Goal: Task Accomplishment & Management: Manage account settings

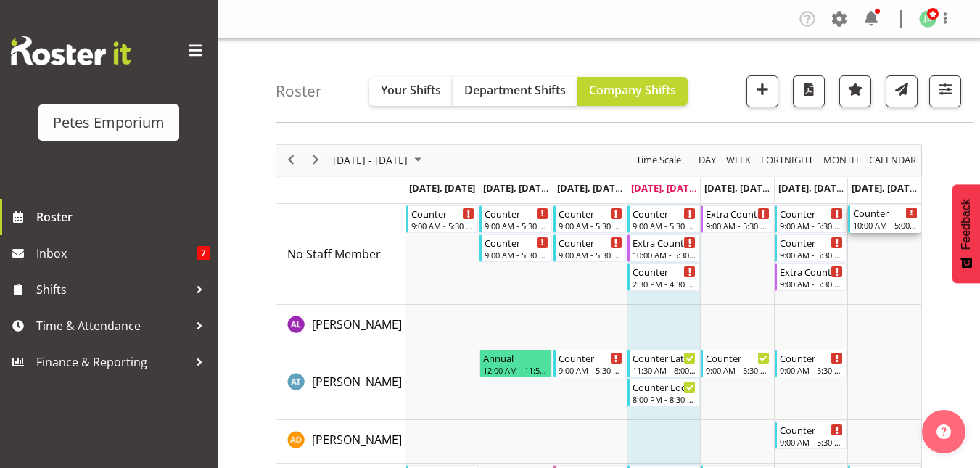
click at [888, 222] on div "10:00 AM - 5:00 PM" at bounding box center [885, 225] width 65 height 12
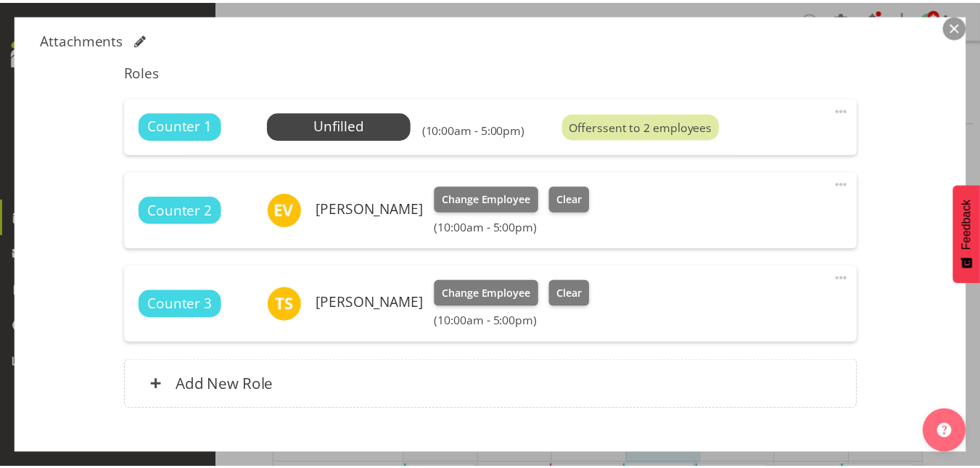
scroll to position [510, 0]
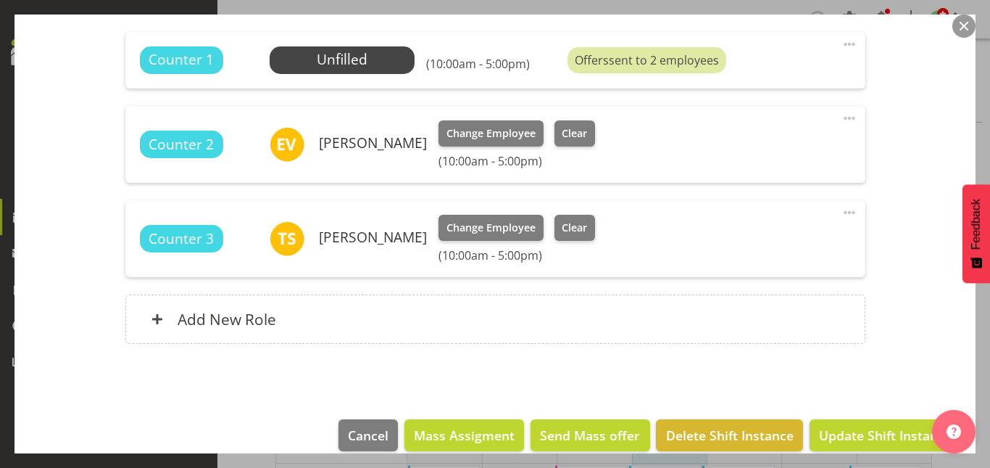
click at [961, 30] on button "button" at bounding box center [964, 26] width 23 height 23
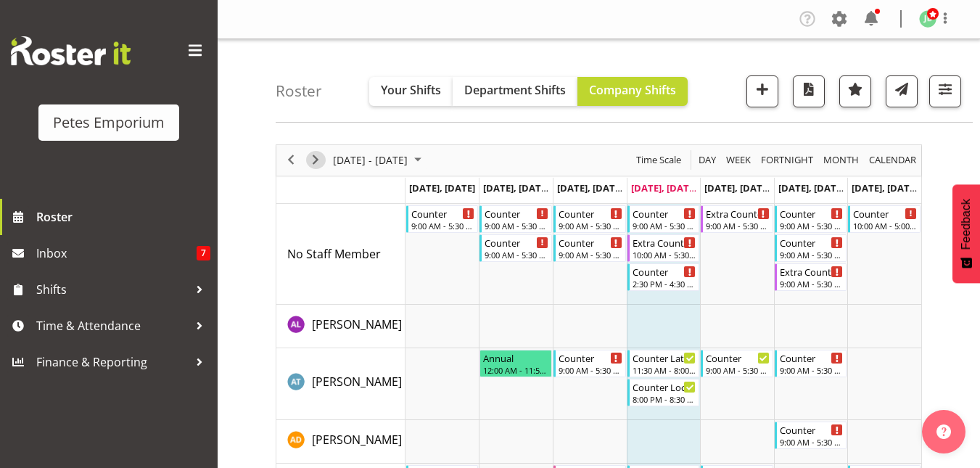
click at [310, 166] on span "Next" at bounding box center [315, 160] width 17 height 18
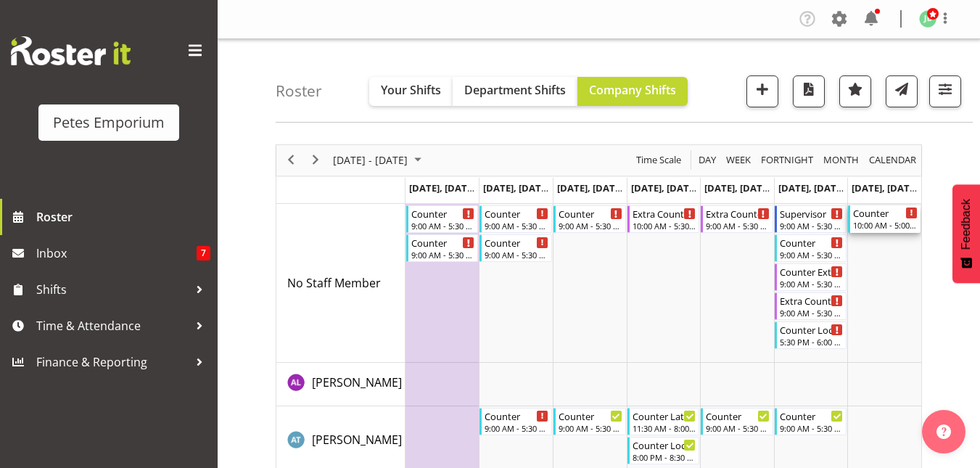
click at [886, 211] on div "Counter" at bounding box center [885, 212] width 65 height 15
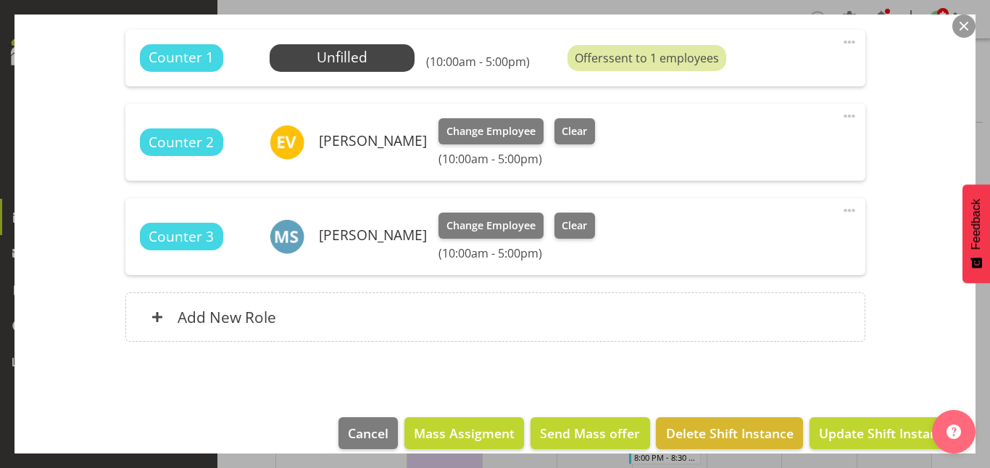
scroll to position [515, 0]
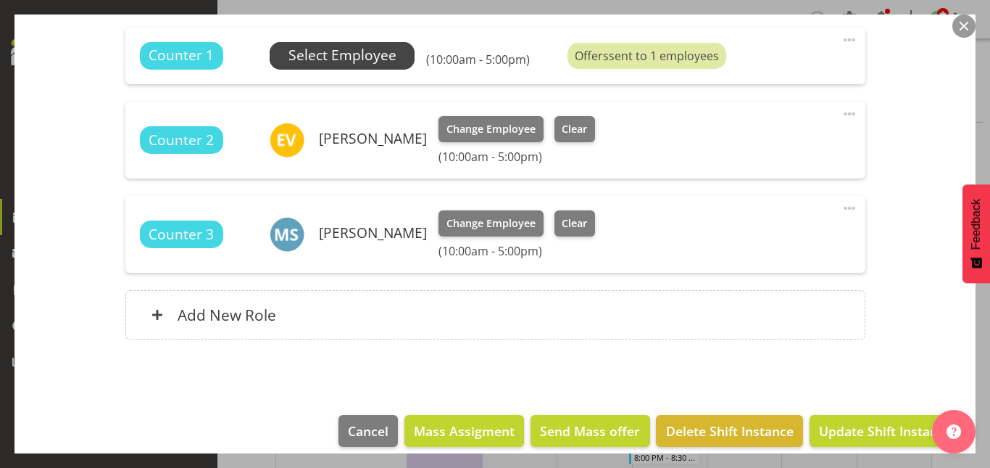
click at [334, 65] on span "Select Employee" at bounding box center [343, 55] width 108 height 21
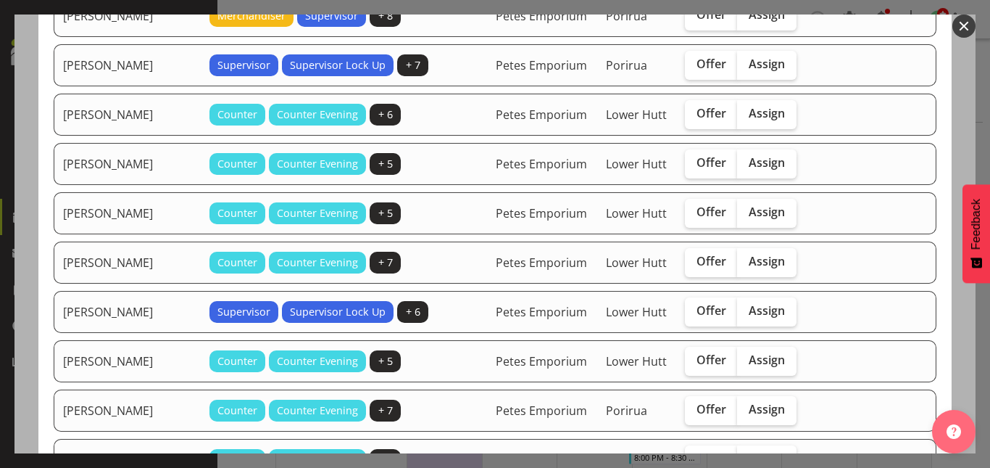
scroll to position [316, 0]
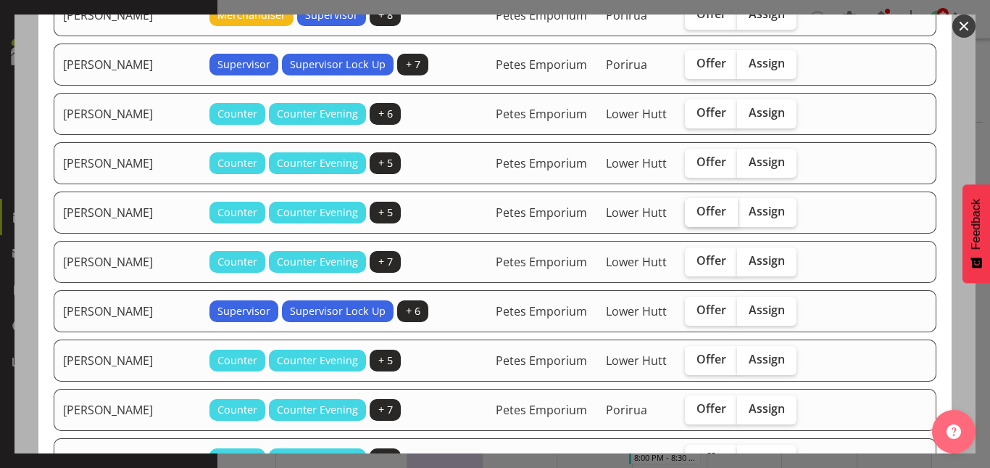
click at [697, 218] on span "Offer" at bounding box center [712, 211] width 30 height 15
click at [685, 216] on input "Offer" at bounding box center [689, 211] width 9 height 9
checkbox input "true"
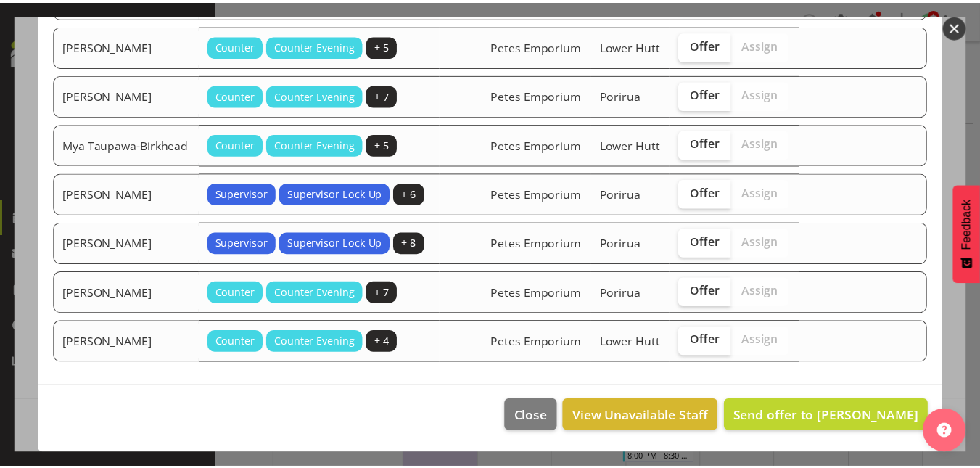
scroll to position [729, 0]
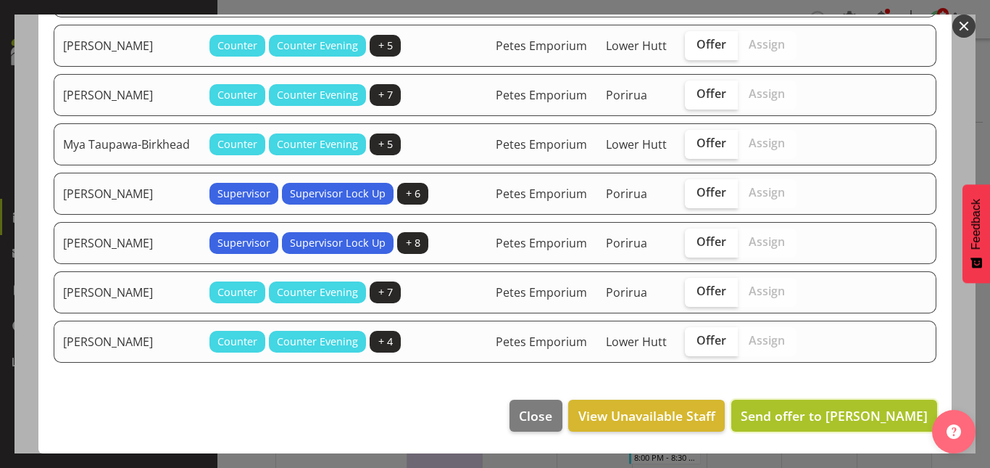
click at [819, 415] on span "Send offer to Mackenzie Angus" at bounding box center [834, 415] width 187 height 17
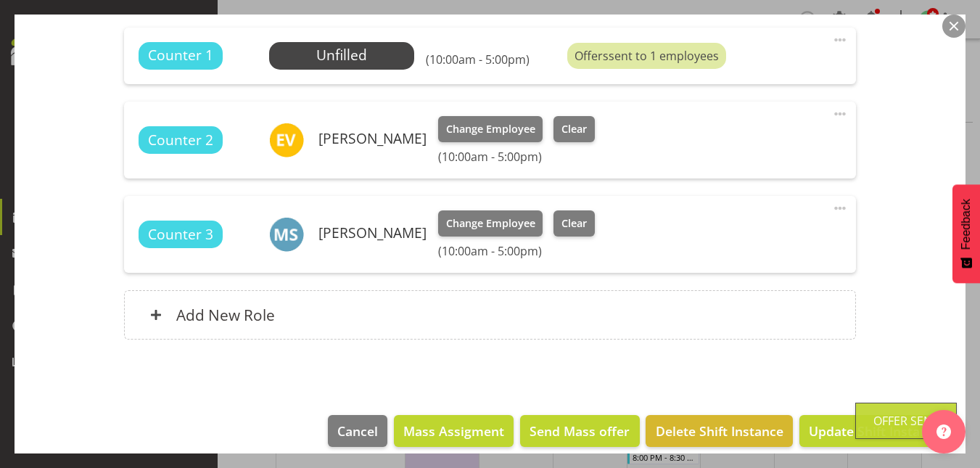
click at [959, 19] on button "button" at bounding box center [953, 26] width 23 height 23
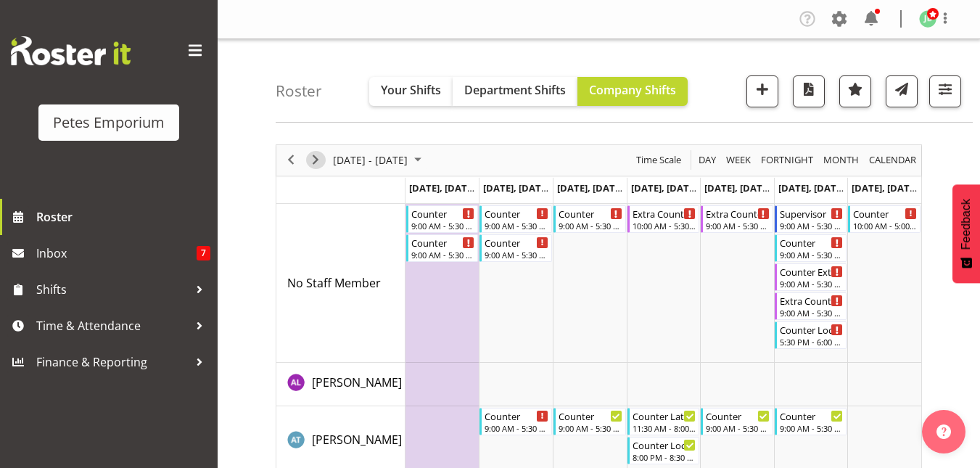
click at [316, 162] on span "Next" at bounding box center [315, 160] width 17 height 18
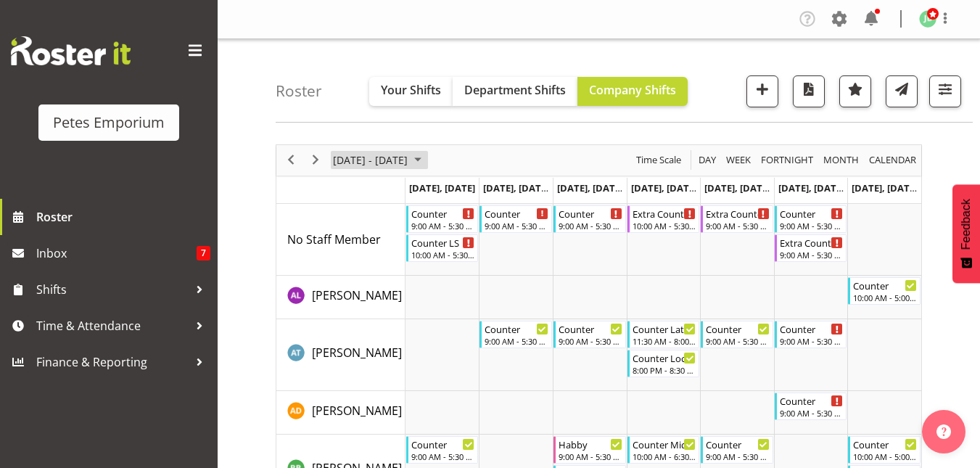
click at [426, 155] on span "October 2025" at bounding box center [417, 160] width 17 height 18
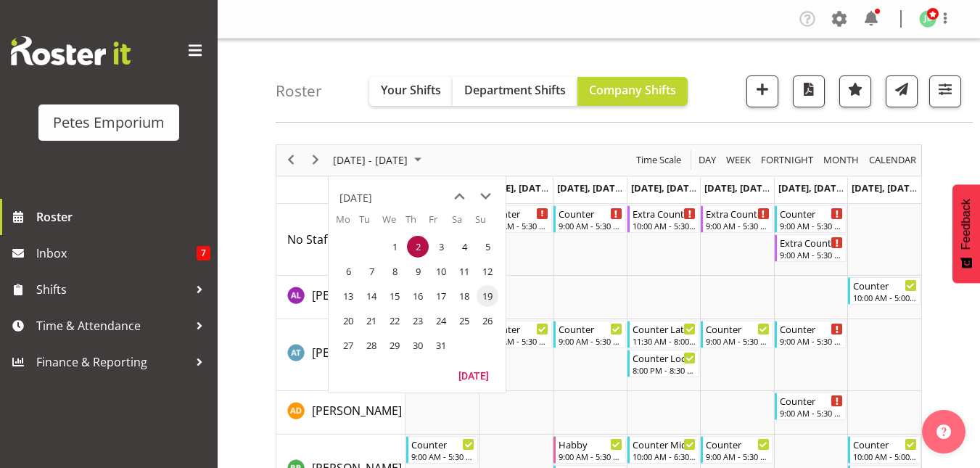
click at [493, 289] on span "19" at bounding box center [487, 296] width 22 height 22
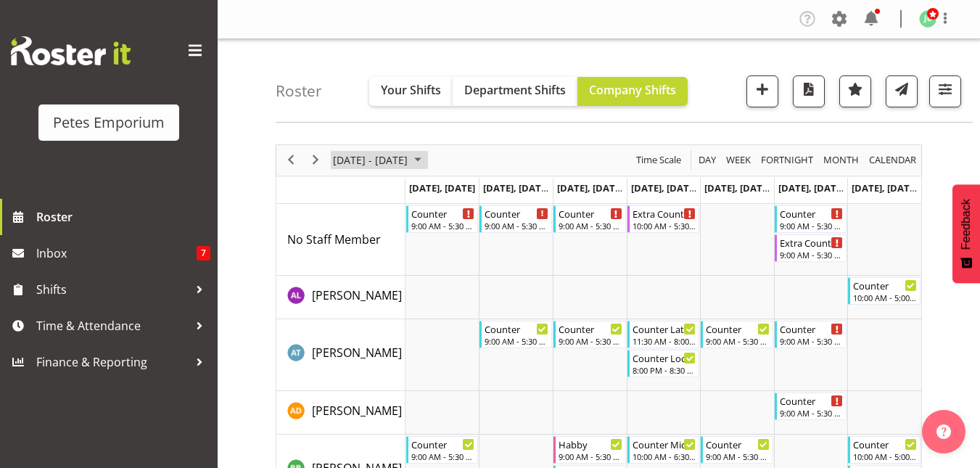
click at [426, 158] on span "October 2025" at bounding box center [417, 160] width 17 height 18
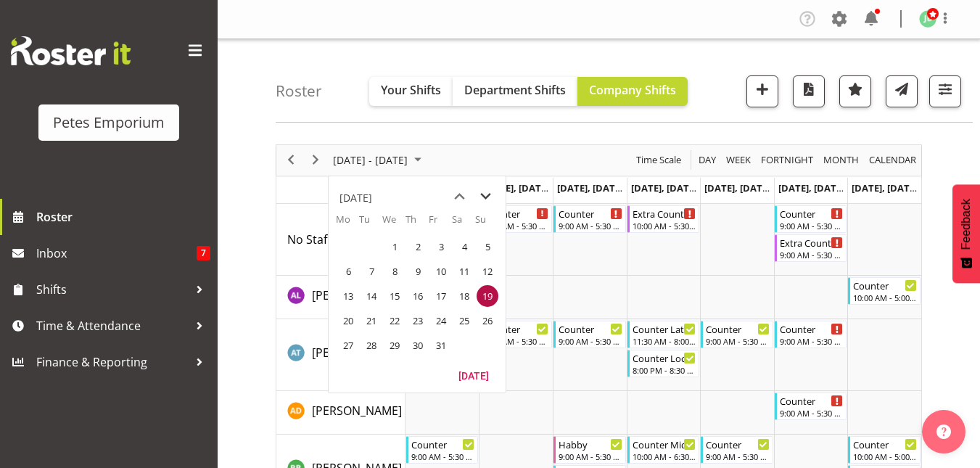
click at [486, 198] on span "next month" at bounding box center [485, 196] width 25 height 26
click at [481, 250] on span "2" at bounding box center [487, 247] width 22 height 22
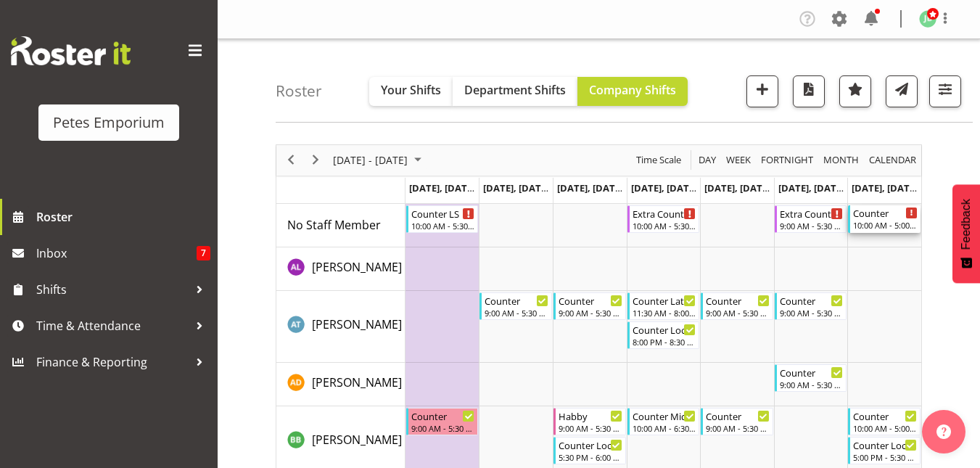
click at [880, 214] on div "Counter" at bounding box center [885, 212] width 65 height 15
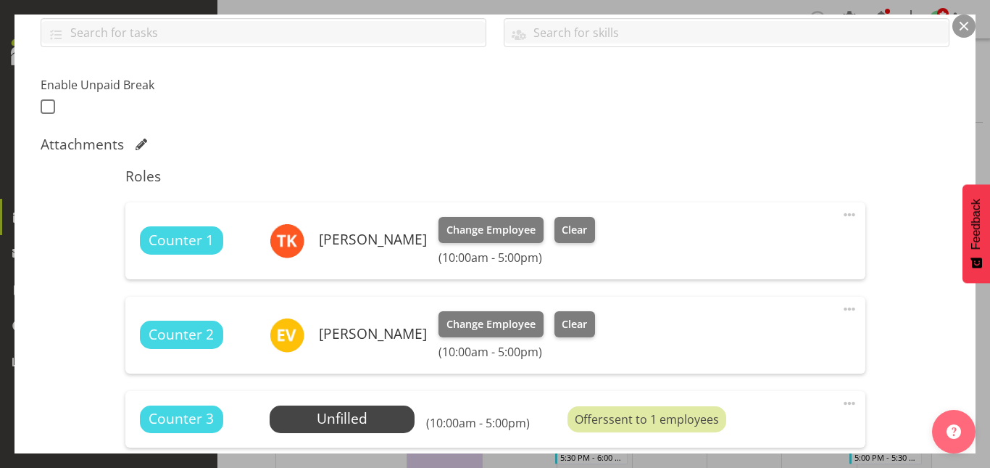
scroll to position [341, 0]
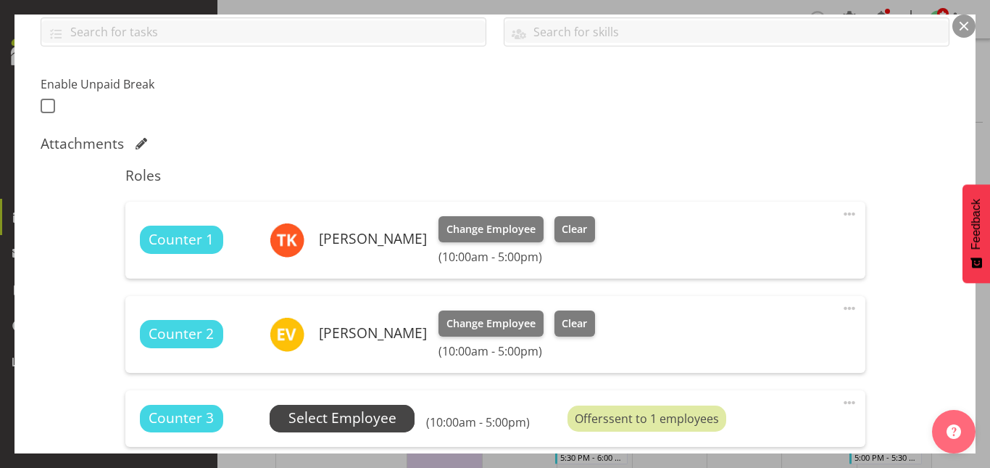
click at [324, 414] on span "Select Employee" at bounding box center [343, 418] width 108 height 21
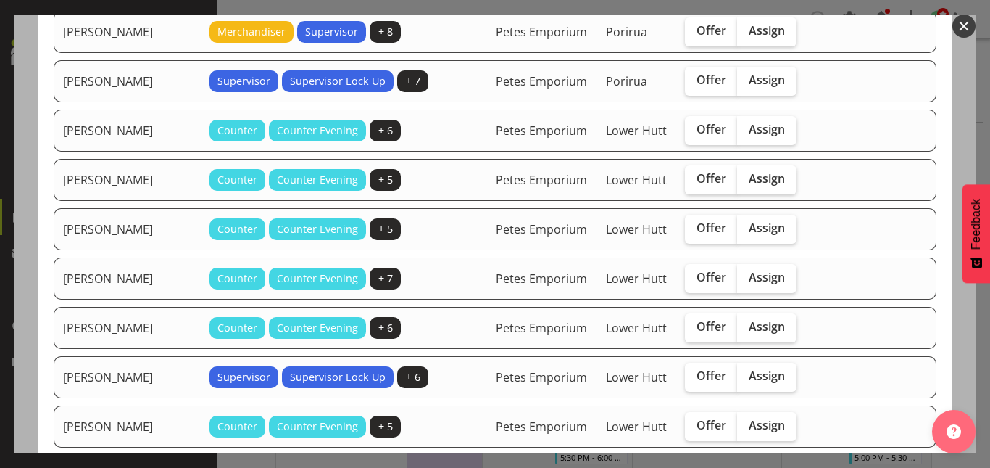
scroll to position [300, 0]
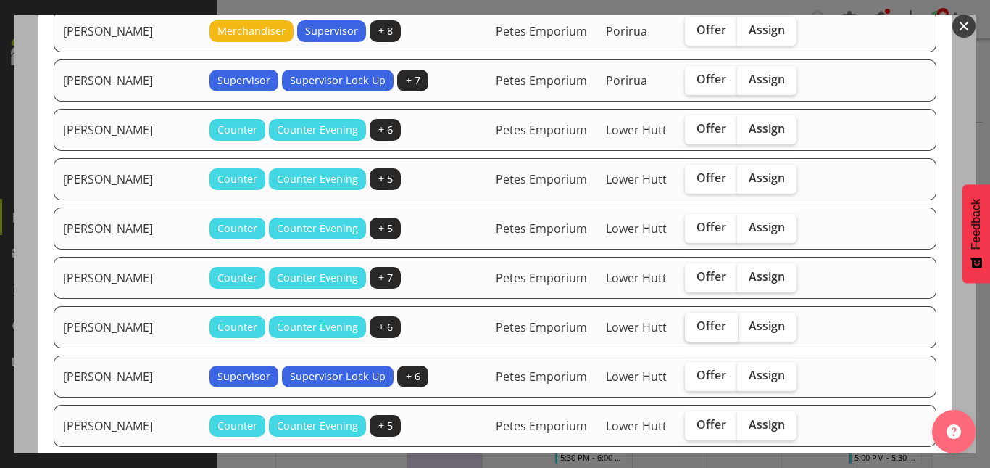
click at [697, 333] on span "Offer" at bounding box center [712, 325] width 30 height 15
click at [685, 331] on input "Offer" at bounding box center [689, 325] width 9 height 9
checkbox input "true"
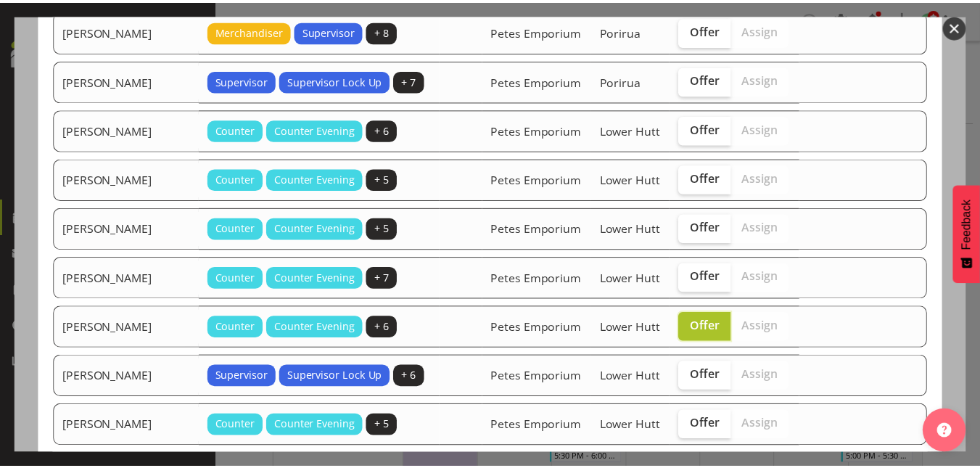
scroll to position [729, 0]
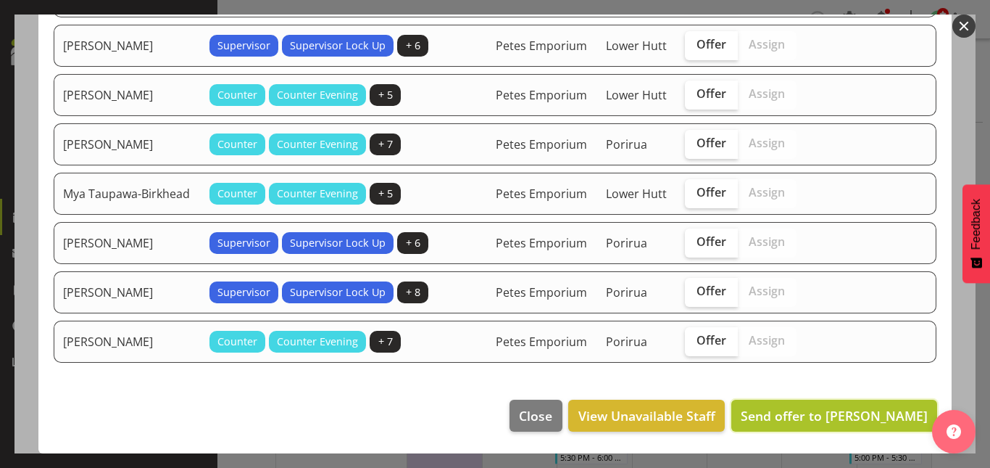
click at [828, 423] on span "Send offer to Maureen Sellwood" at bounding box center [834, 415] width 187 height 17
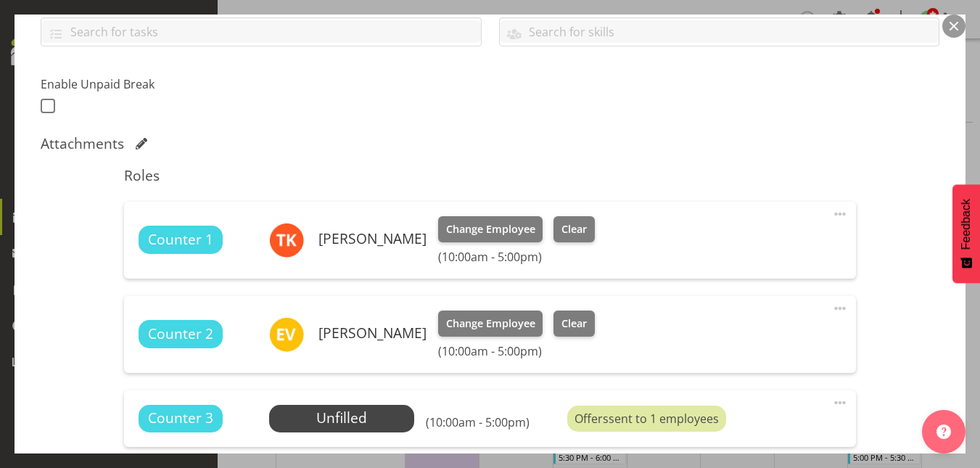
scroll to position [530, 0]
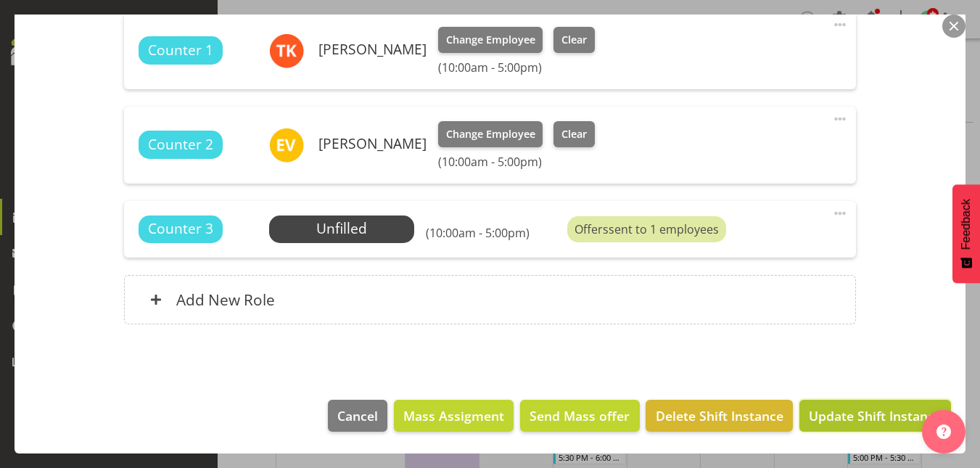
click at [840, 412] on span "Update Shift Instance" at bounding box center [874, 415] width 133 height 19
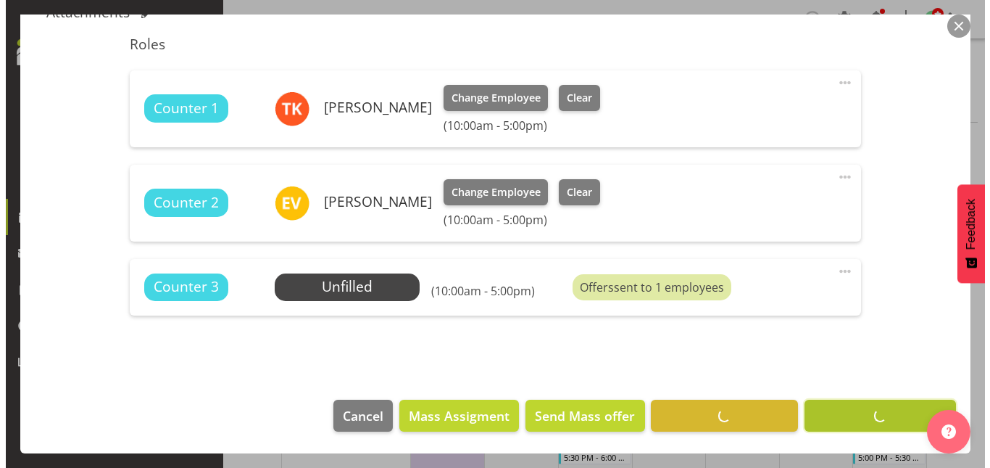
scroll to position [472, 0]
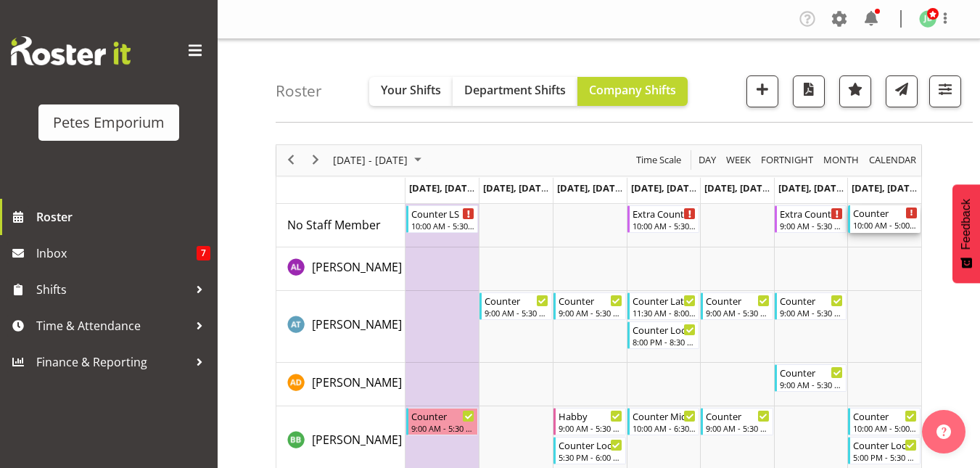
click at [880, 213] on div "Counter" at bounding box center [885, 212] width 65 height 15
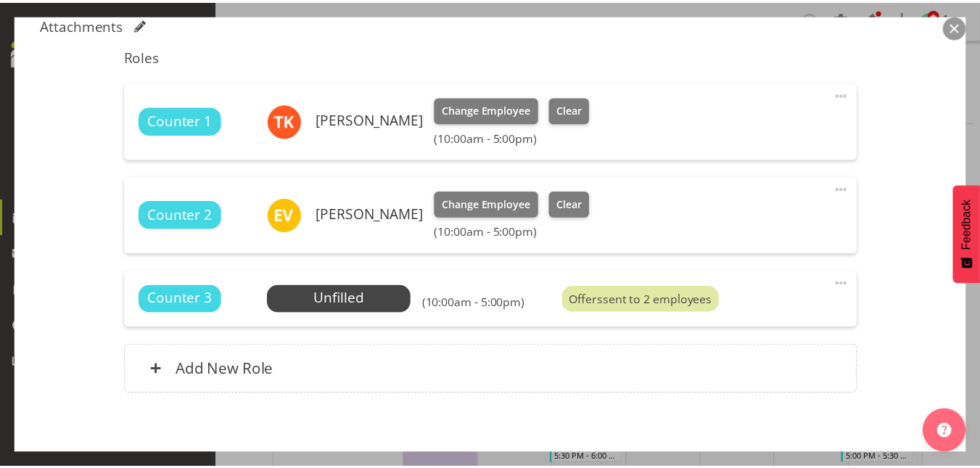
scroll to position [463, 0]
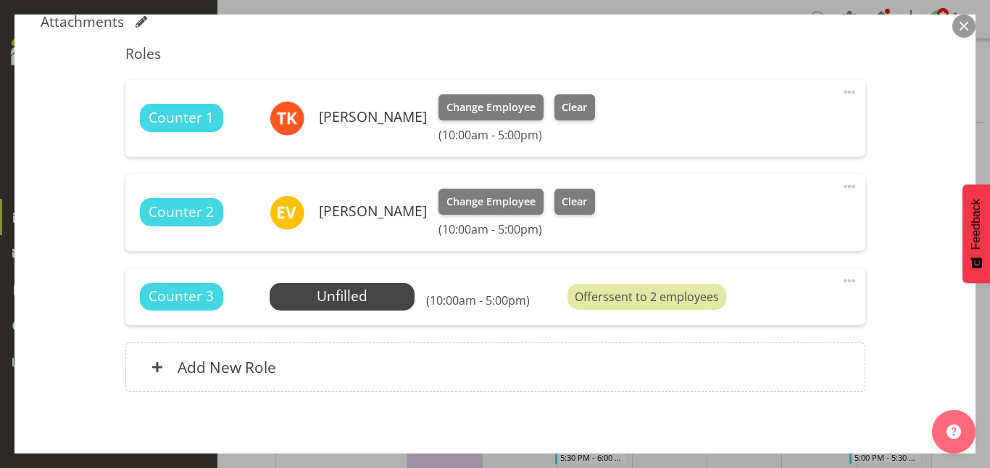
click at [970, 29] on button "button" at bounding box center [964, 26] width 23 height 23
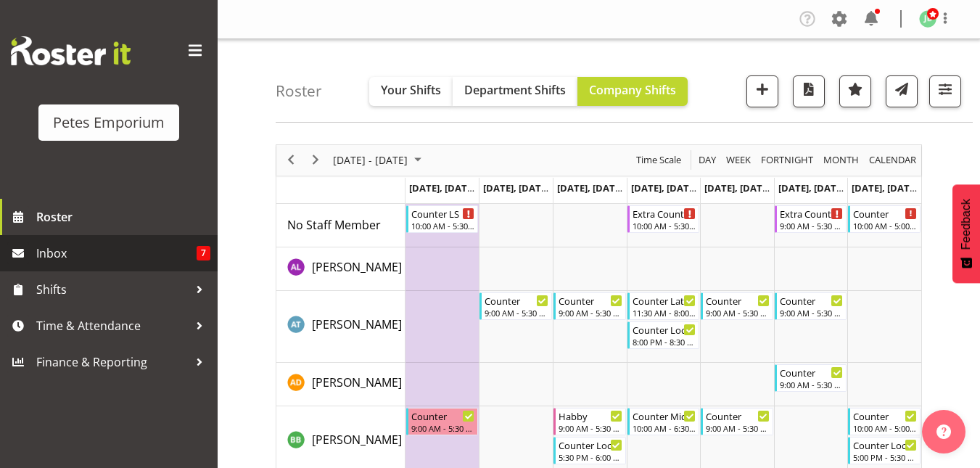
click at [46, 257] on span "Inbox" at bounding box center [116, 253] width 160 height 22
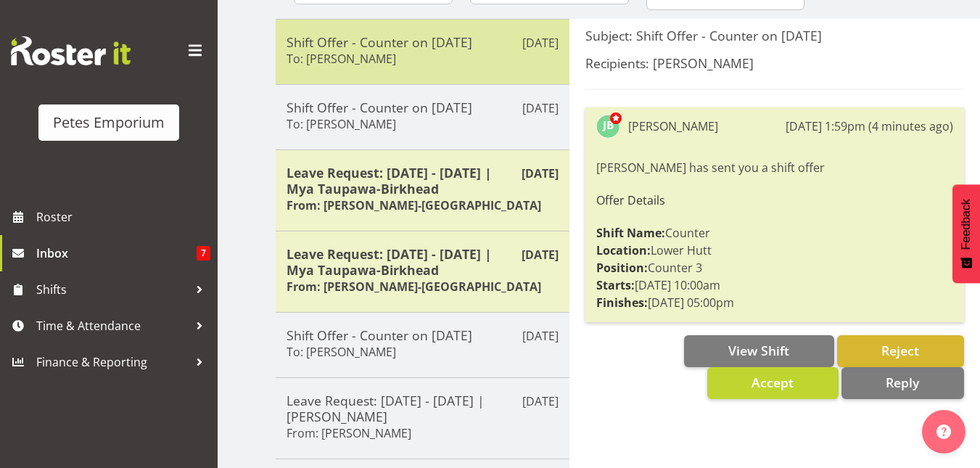
scroll to position [181, 0]
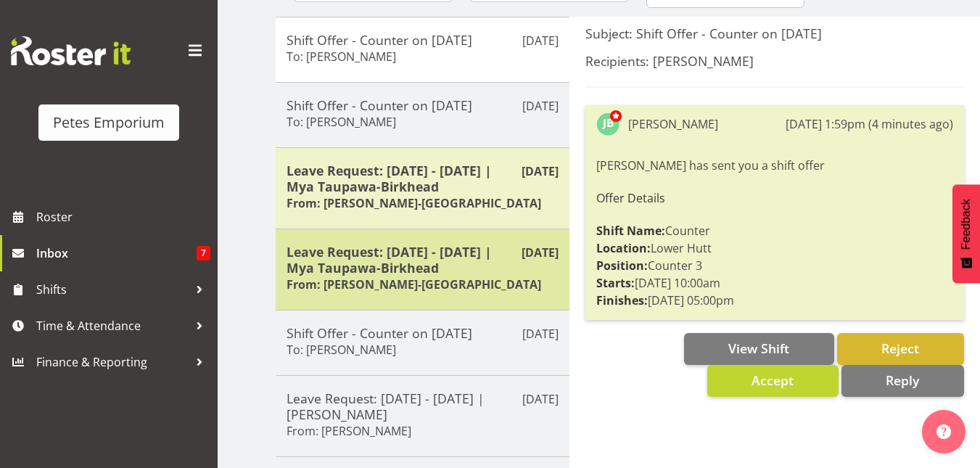
click at [489, 273] on h5 "Leave Request: [DATE] - [DATE] | Mya Taupawa-Birkhead" at bounding box center [422, 260] width 272 height 32
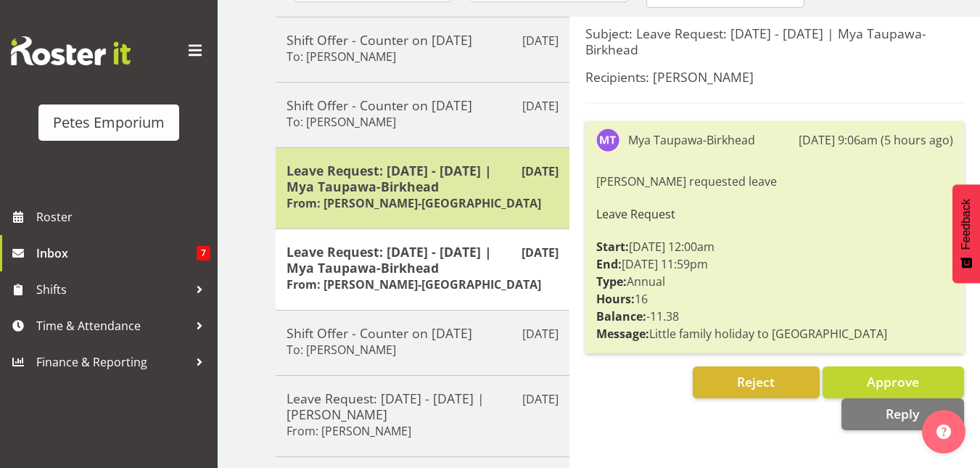
click at [458, 194] on div "Leave Request: [DATE] - [DATE] | Mya Taupawa-Birkhead From: Mya Taupawa-[GEOGRA…" at bounding box center [422, 187] width 272 height 51
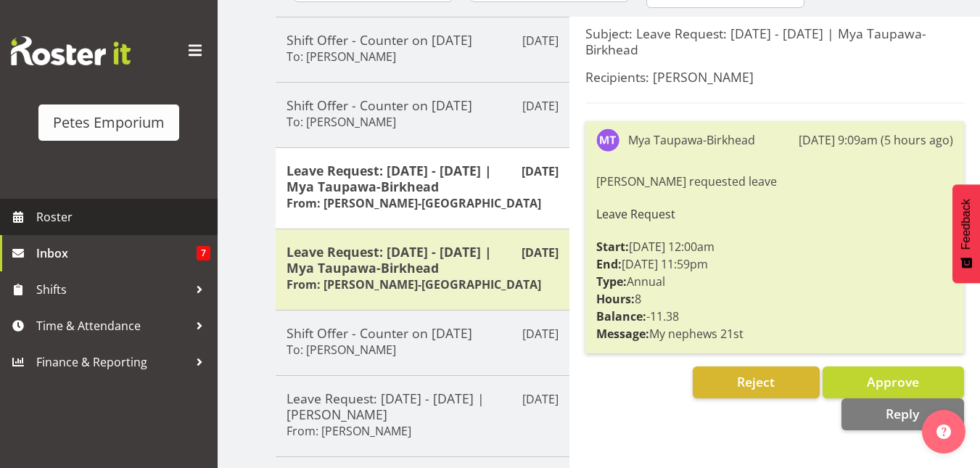
click at [86, 213] on span "Roster" at bounding box center [123, 217] width 174 height 22
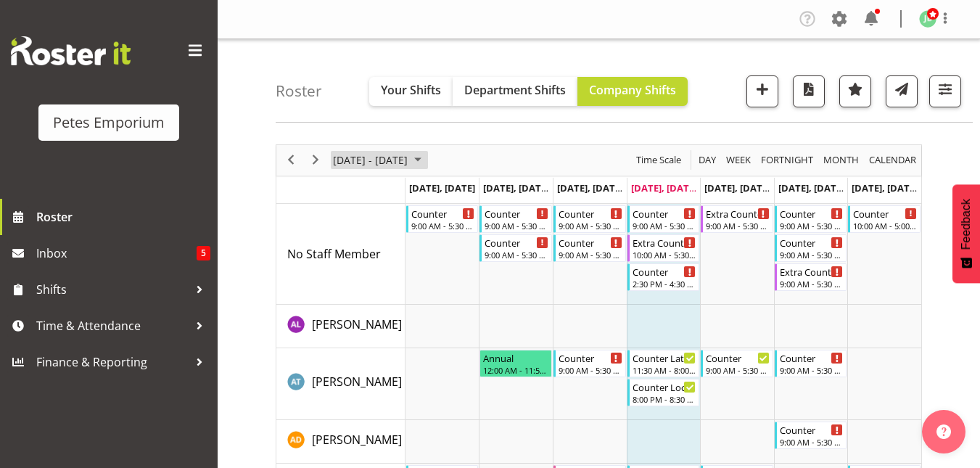
click at [426, 160] on span "September 2025" at bounding box center [417, 160] width 17 height 18
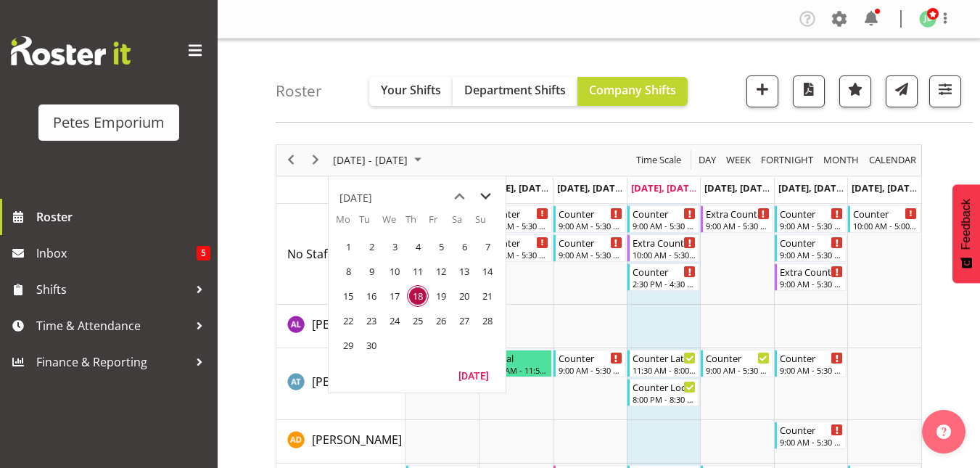
click at [486, 197] on span "next month" at bounding box center [485, 196] width 25 height 26
click at [437, 296] on span "17" at bounding box center [441, 296] width 22 height 22
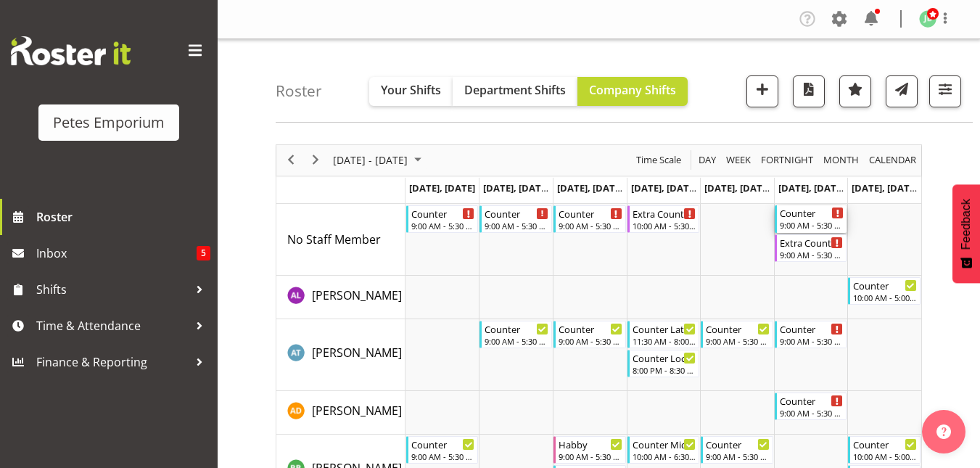
click at [808, 217] on div "Counter" at bounding box center [811, 212] width 65 height 15
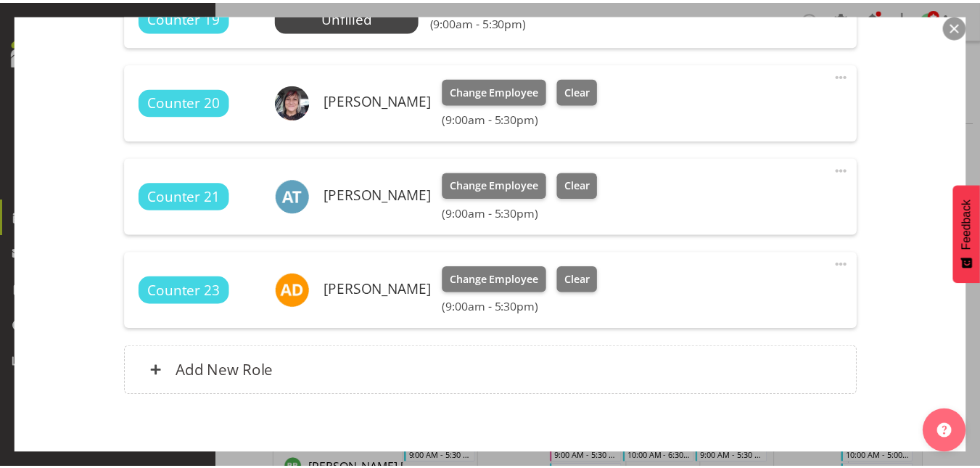
scroll to position [554, 0]
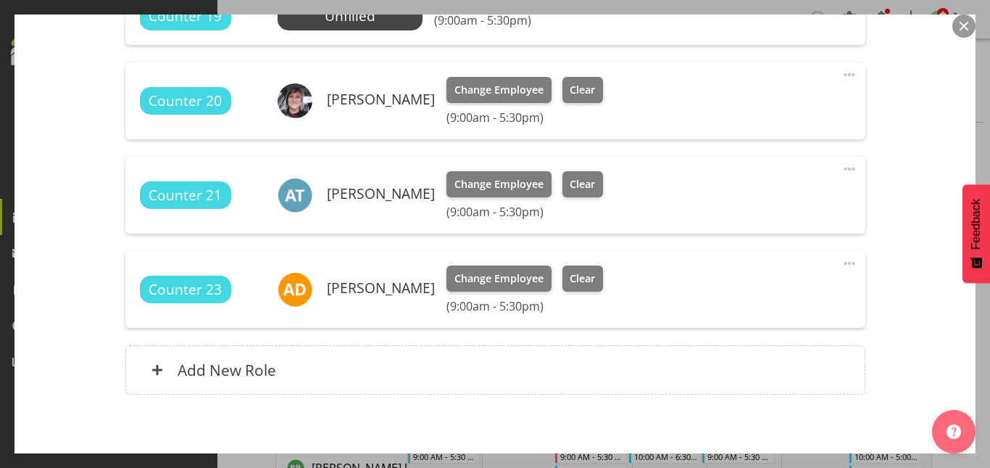
click at [961, 22] on button "button" at bounding box center [964, 26] width 23 height 23
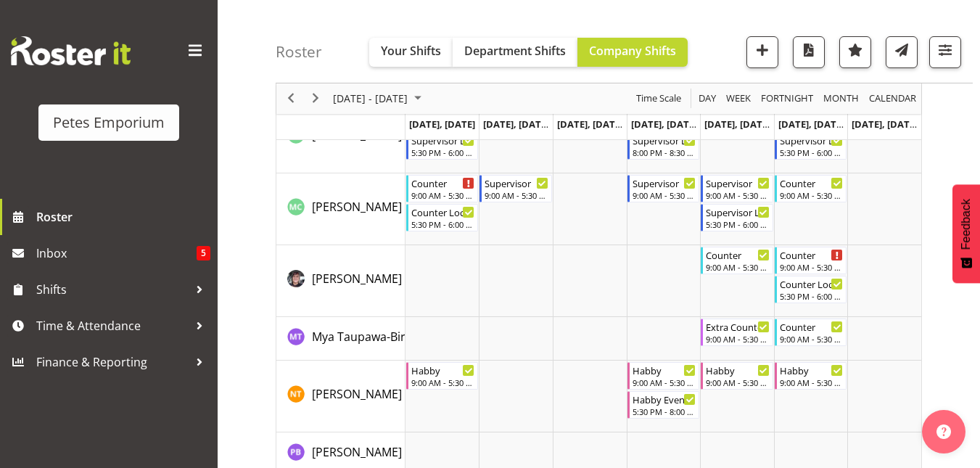
scroll to position [1341, 0]
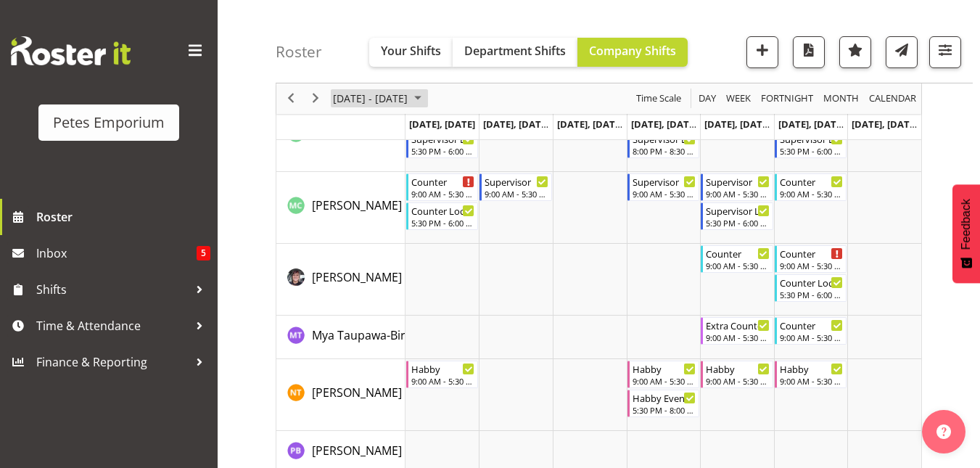
click at [426, 102] on span "October 2025" at bounding box center [417, 99] width 17 height 18
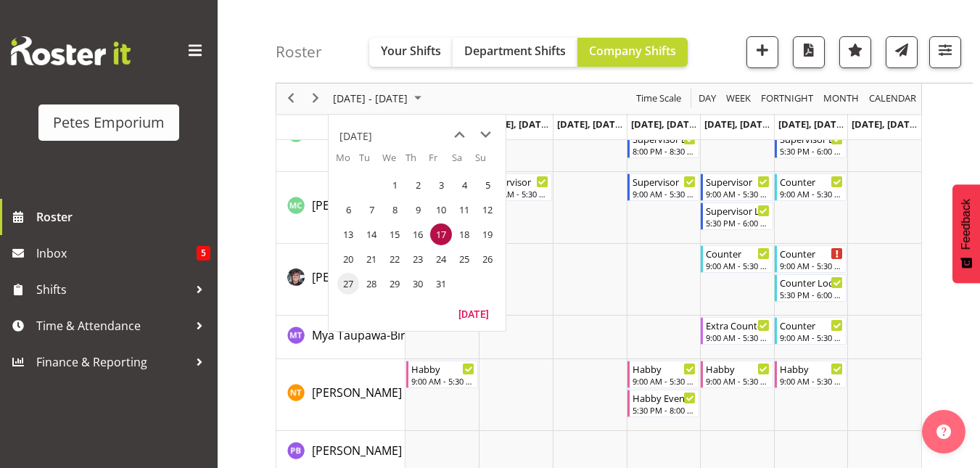
click at [339, 280] on span "27" at bounding box center [348, 284] width 22 height 22
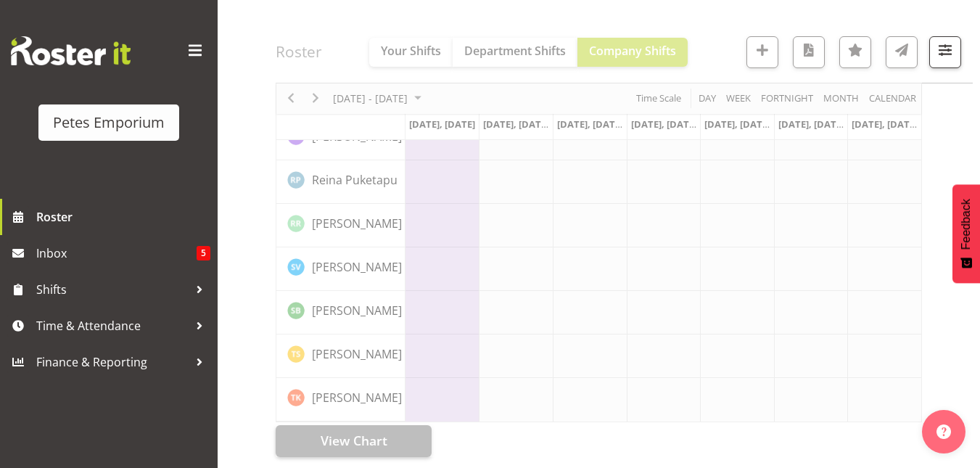
scroll to position [1175, 0]
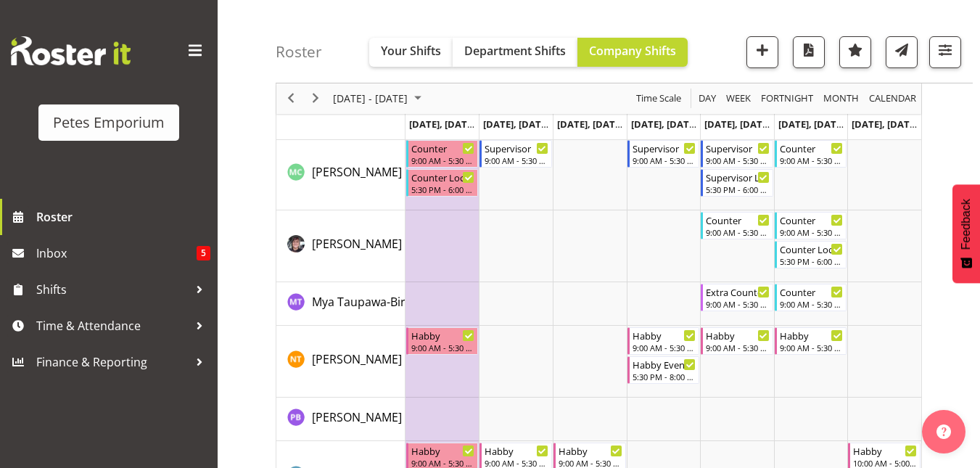
scroll to position [1347, 0]
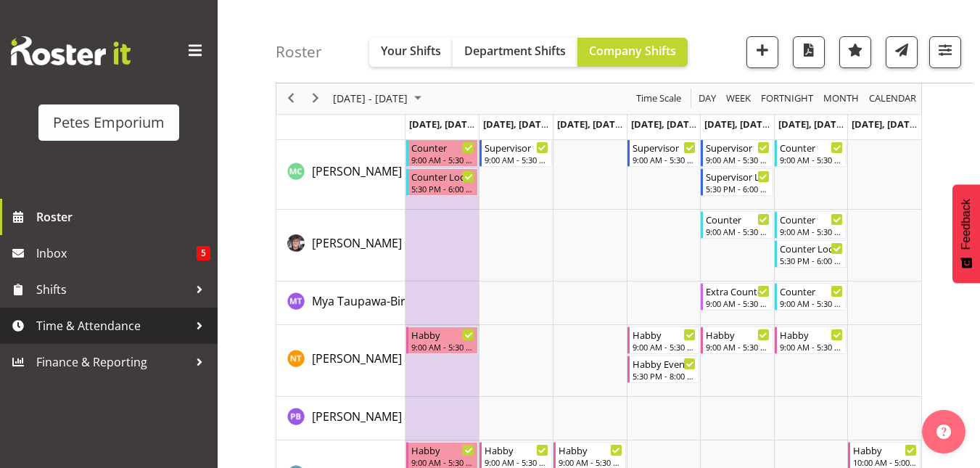
click at [87, 321] on span "Time & Attendance" at bounding box center [112, 326] width 152 height 22
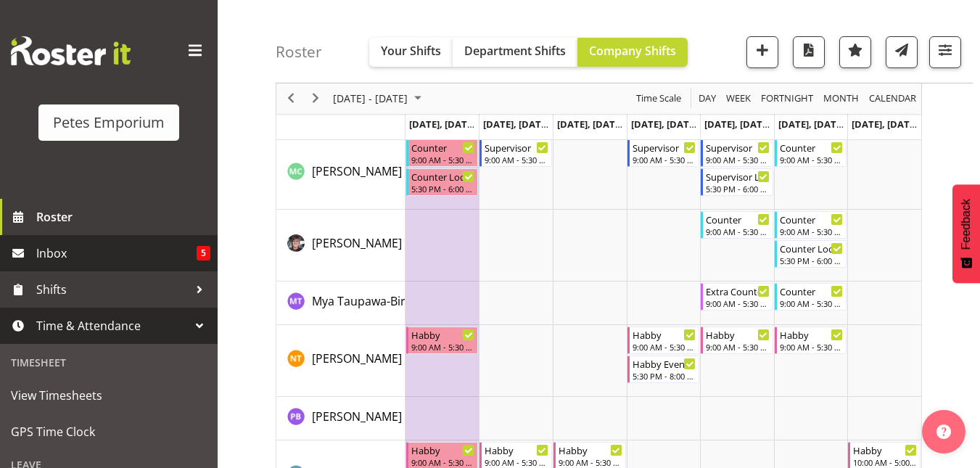
click at [69, 253] on span "Inbox" at bounding box center [116, 253] width 160 height 22
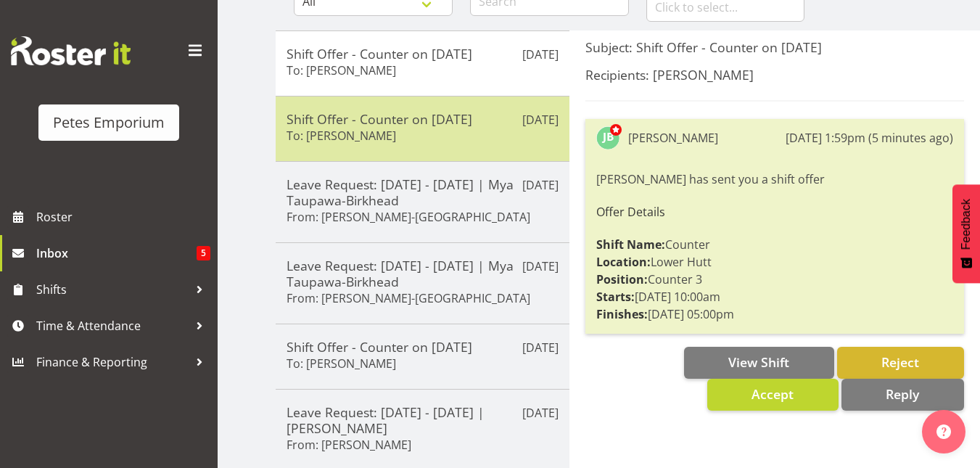
scroll to position [168, 0]
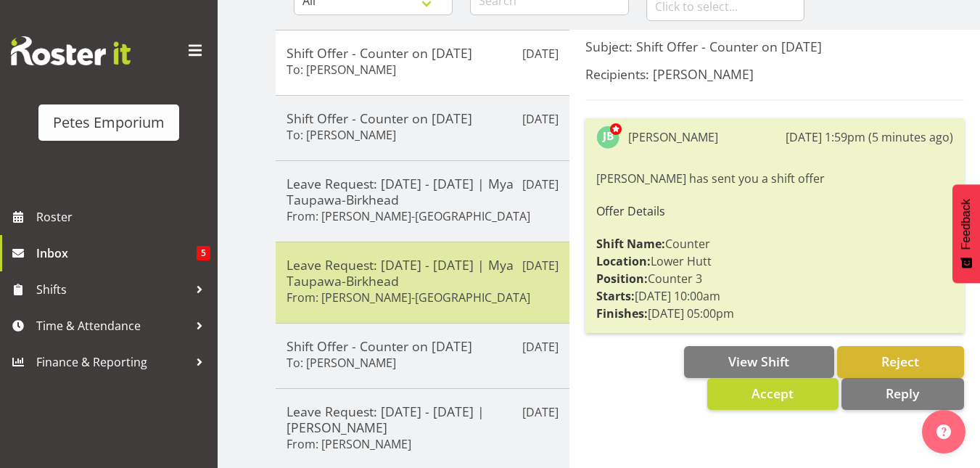
click at [378, 293] on h6 "From: Mya Taupawa-Birkhead" at bounding box center [408, 297] width 244 height 15
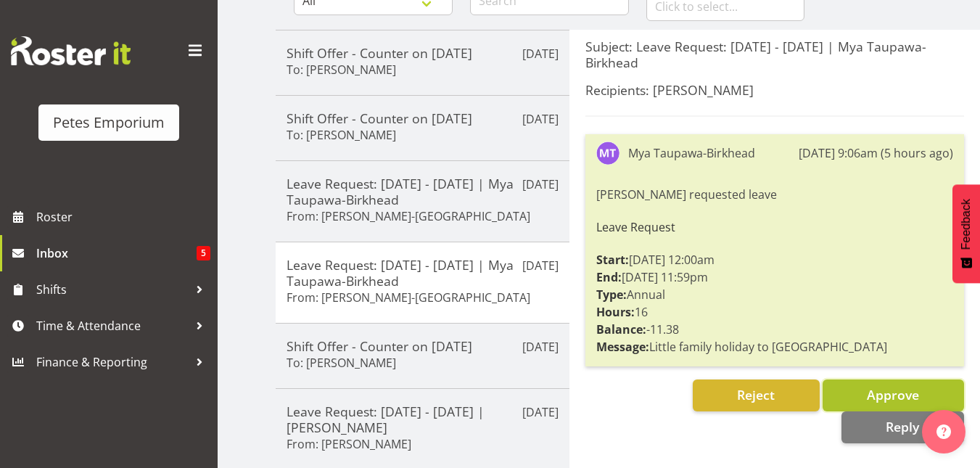
click at [879, 392] on span "Approve" at bounding box center [893, 394] width 52 height 17
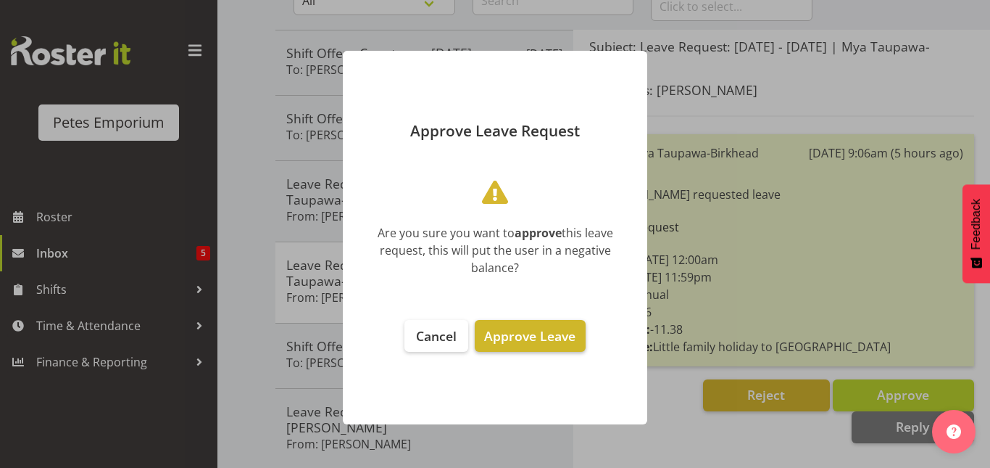
click at [526, 336] on span "Approve Leave" at bounding box center [529, 335] width 91 height 17
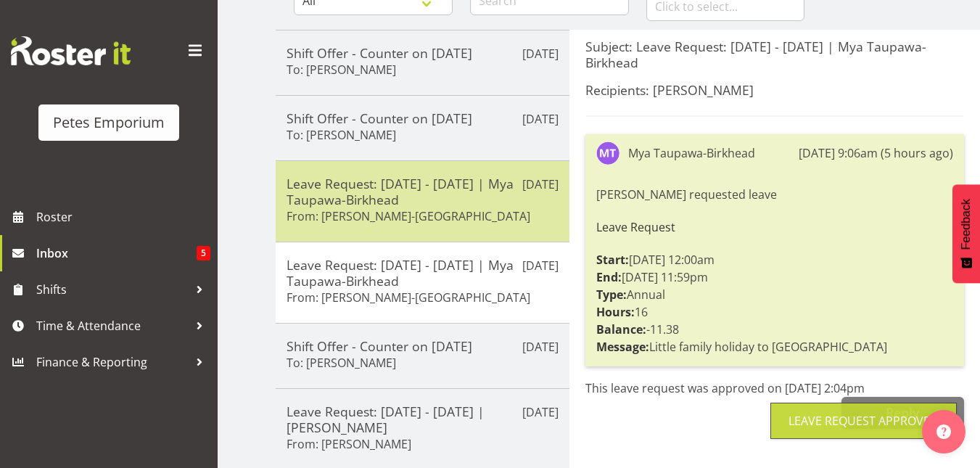
click at [415, 188] on h5 "Leave Request: 01/11/25 - 02/11/25 | Mya Taupawa-Birkhead" at bounding box center [422, 191] width 272 height 32
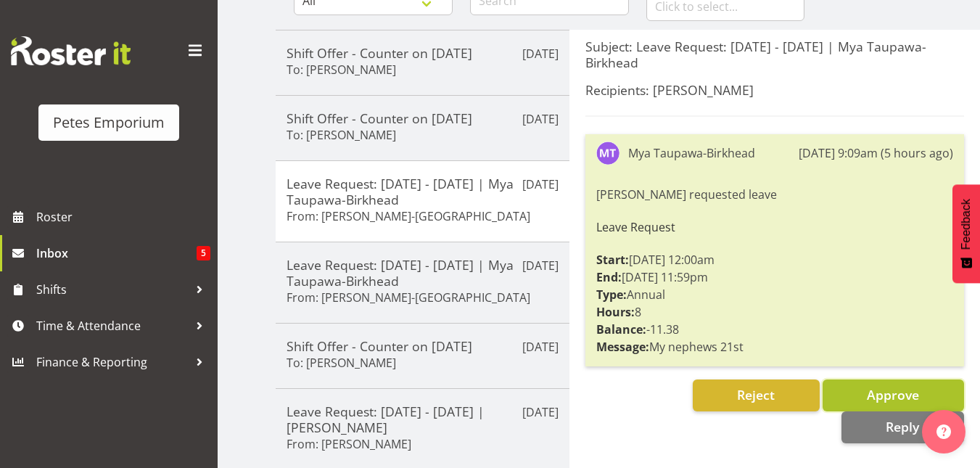
click at [895, 394] on span "Approve" at bounding box center [893, 394] width 52 height 17
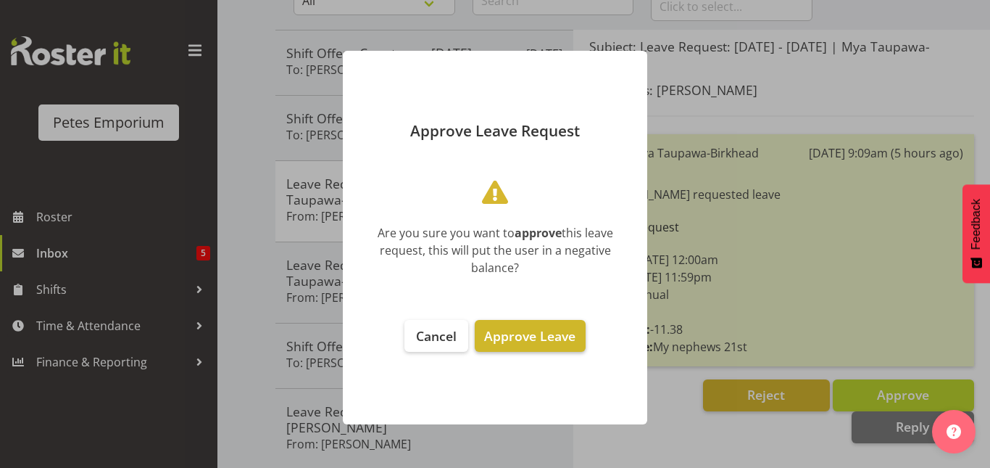
click at [537, 339] on span "Approve Leave" at bounding box center [529, 335] width 91 height 17
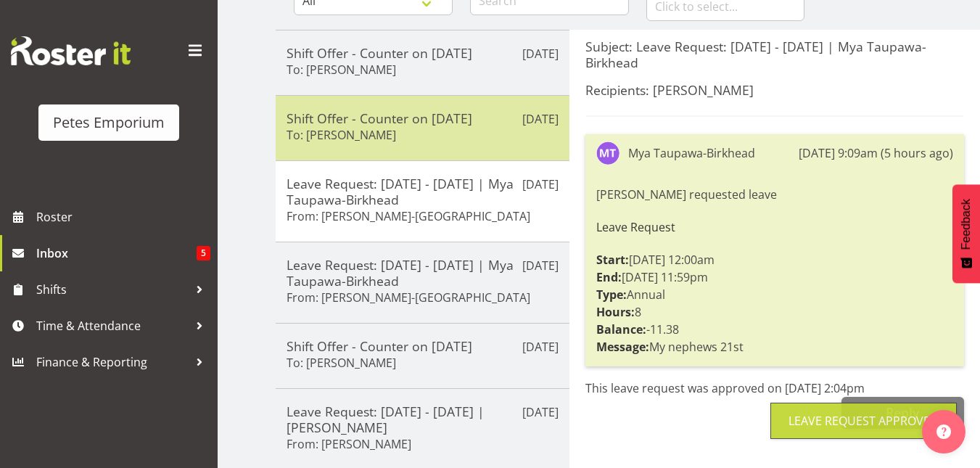
click at [432, 110] on h5 "Shift Offer - Counter on 28/09/25" at bounding box center [422, 118] width 272 height 16
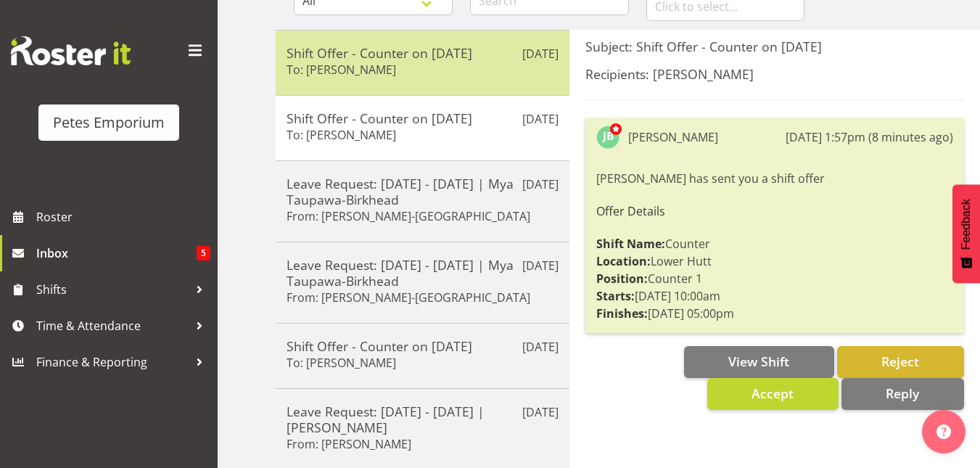
click at [410, 73] on div "Shift Offer - Counter on 02/11/25 To: Maureen Sellwood" at bounding box center [422, 63] width 272 height 36
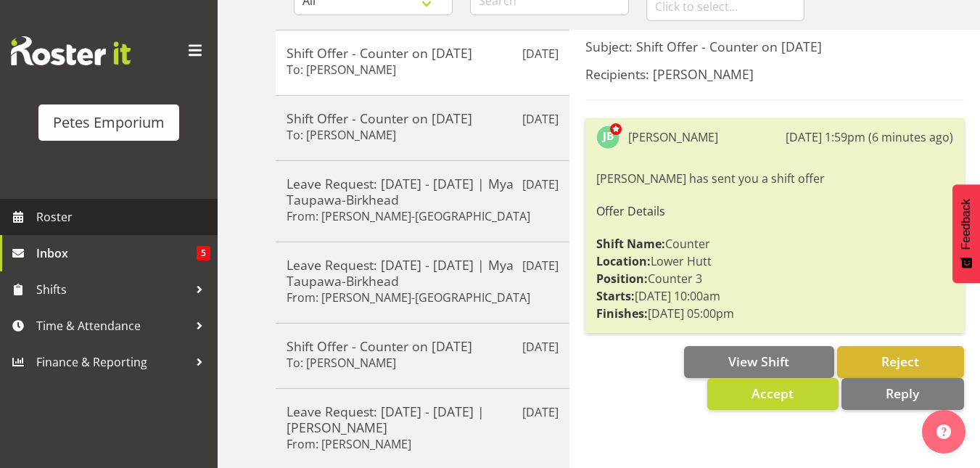
click at [61, 215] on span "Roster" at bounding box center [123, 217] width 174 height 22
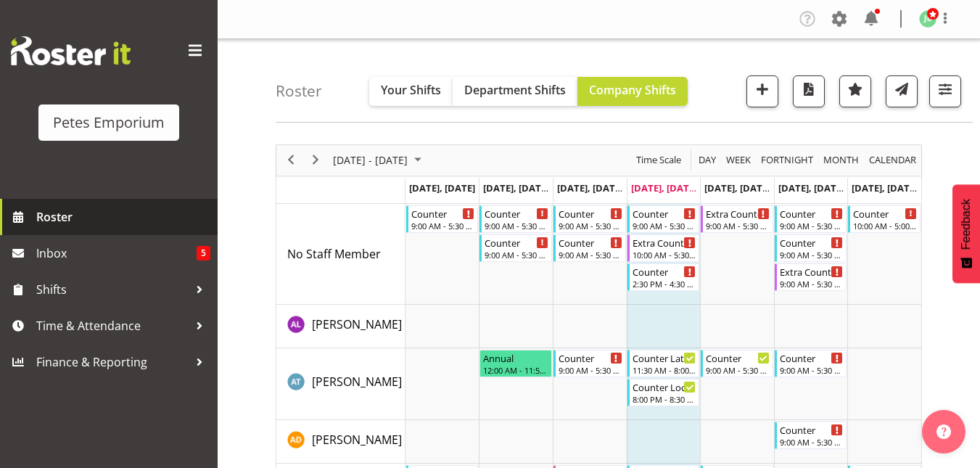
click at [59, 224] on span "Roster" at bounding box center [123, 217] width 174 height 22
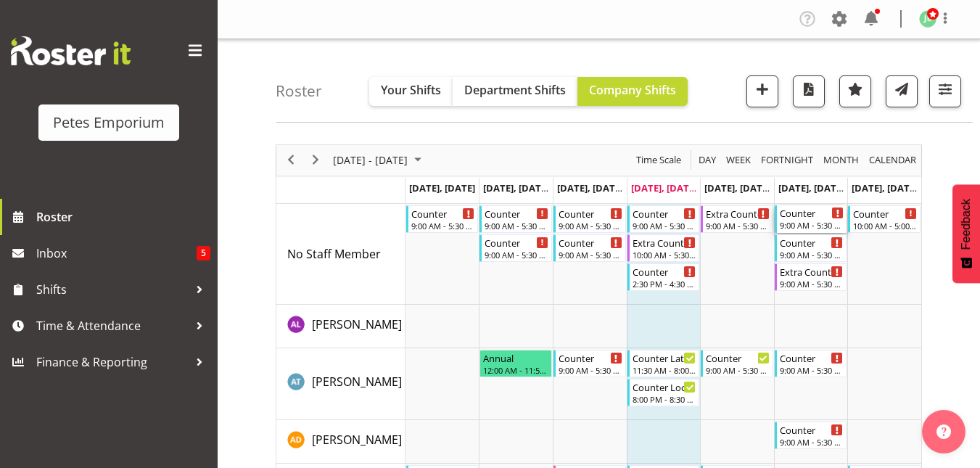
click at [795, 215] on div "Counter" at bounding box center [811, 212] width 65 height 15
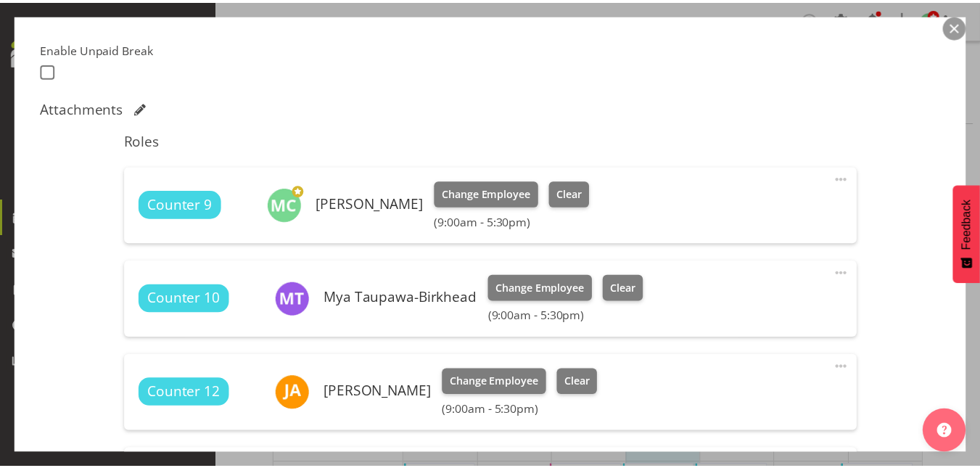
scroll to position [415, 0]
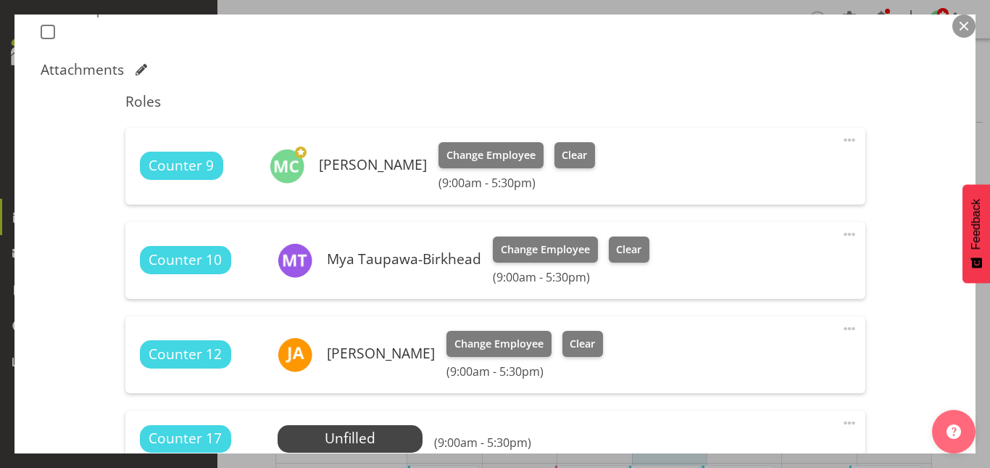
click at [964, 29] on button "button" at bounding box center [964, 26] width 23 height 23
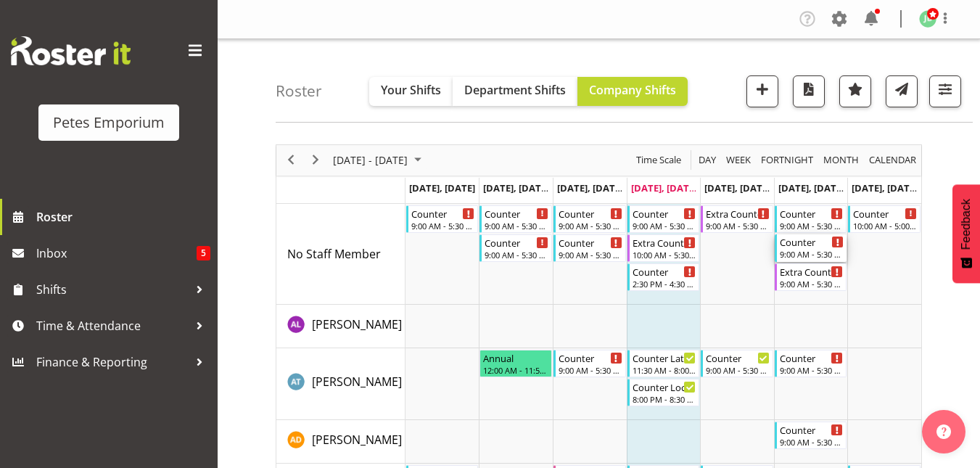
click at [798, 243] on div "Counter" at bounding box center [811, 241] width 65 height 15
